Goal: Navigation & Orientation: Go to known website

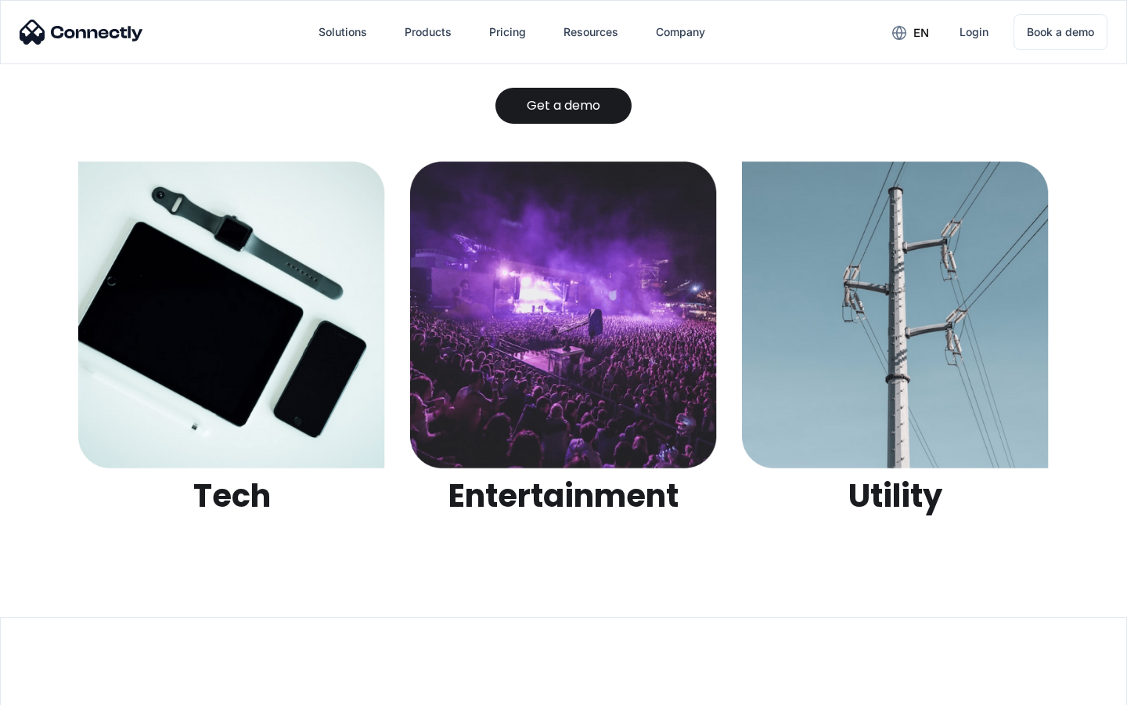
scroll to position [4939, 0]
